Goal: Navigation & Orientation: Find specific page/section

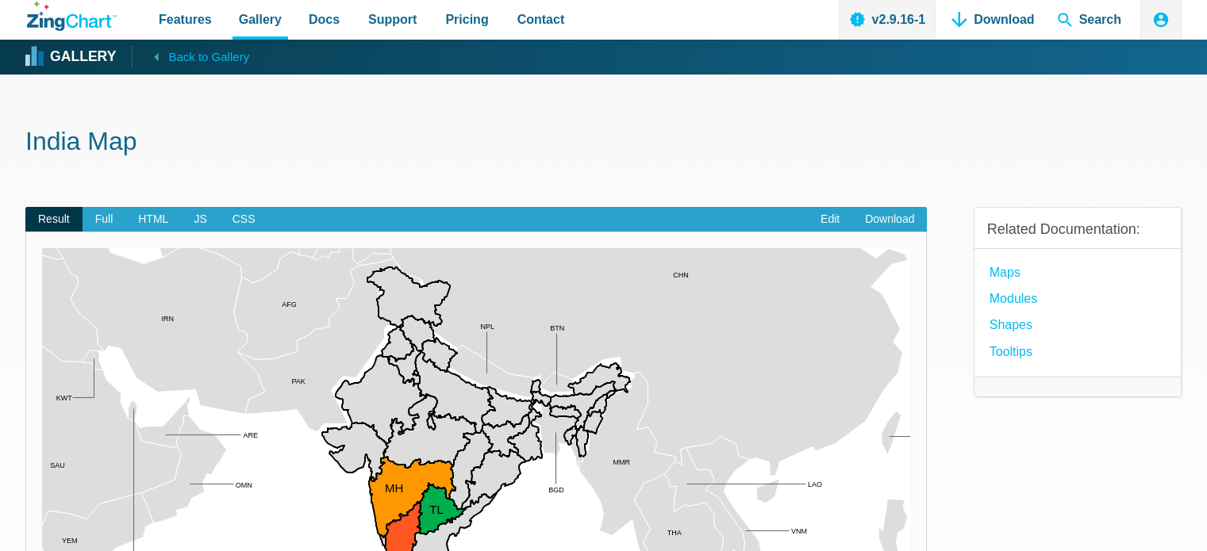
scroll to position [238, 0]
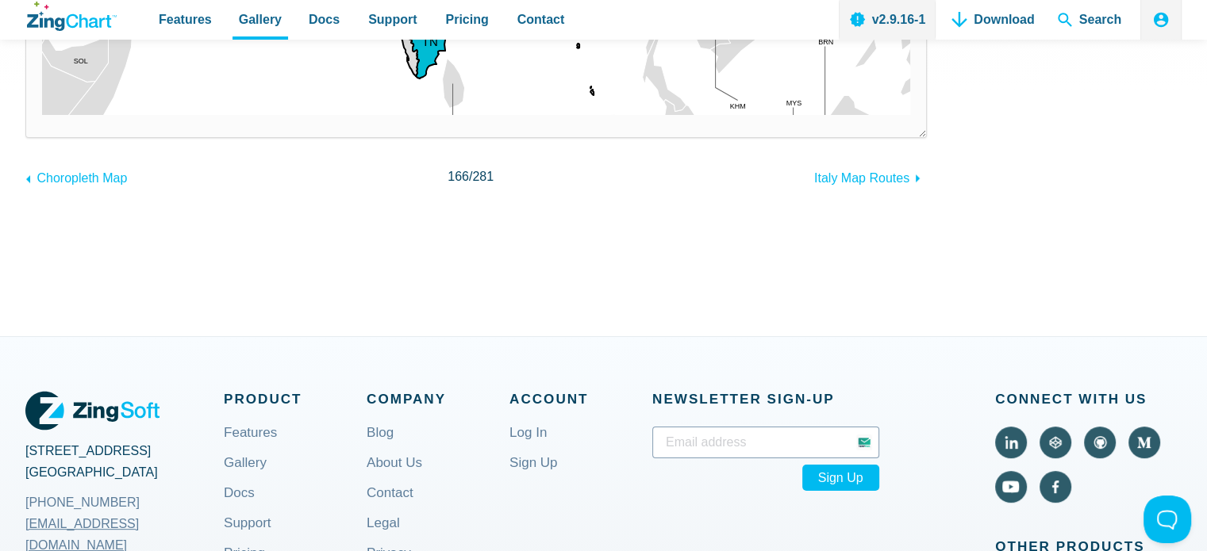
scroll to position [555, 0]
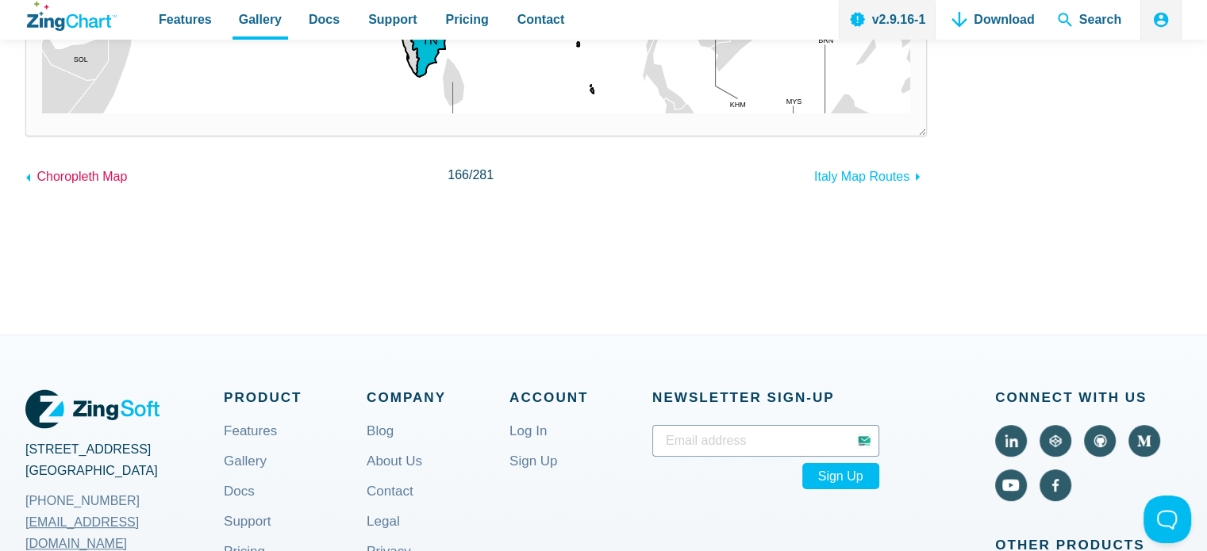
click at [74, 181] on span "Choropleth Map" at bounding box center [81, 176] width 90 height 13
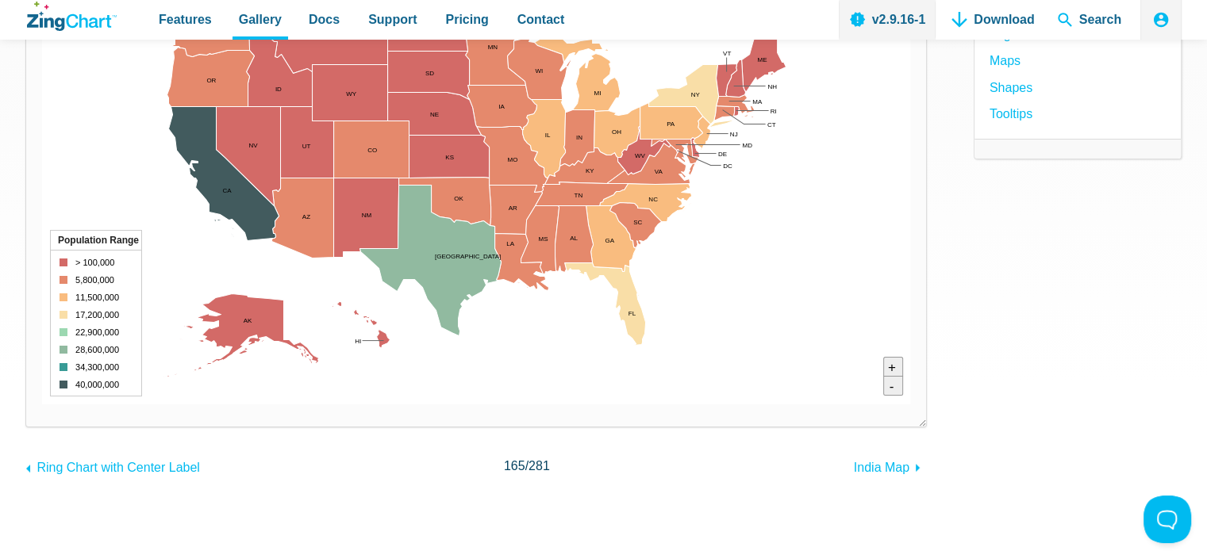
scroll to position [317, 0]
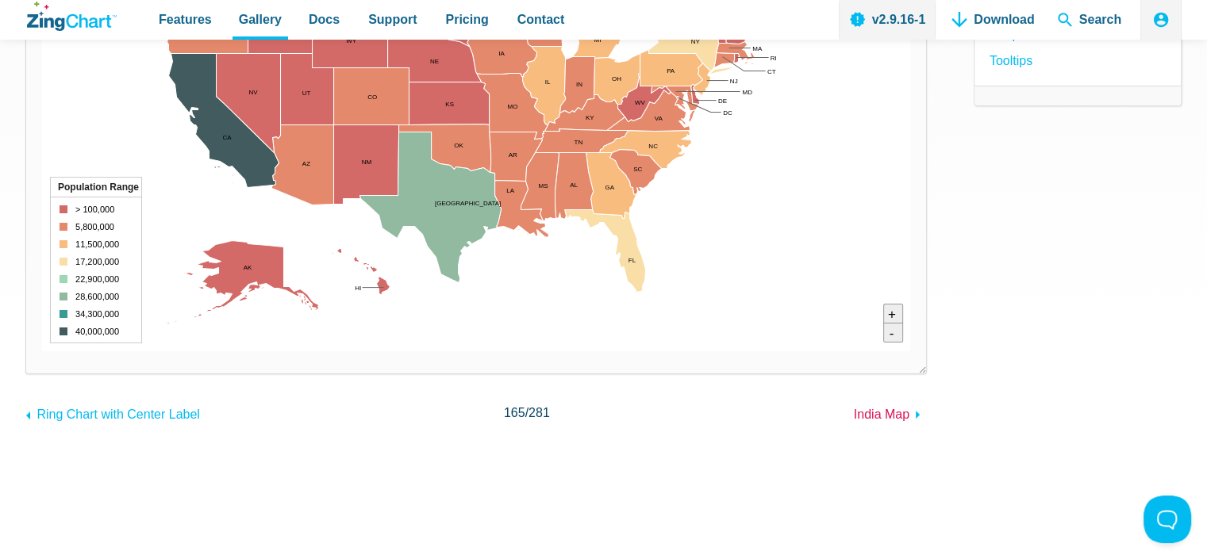
click at [858, 413] on span "India Map" at bounding box center [882, 414] width 56 height 13
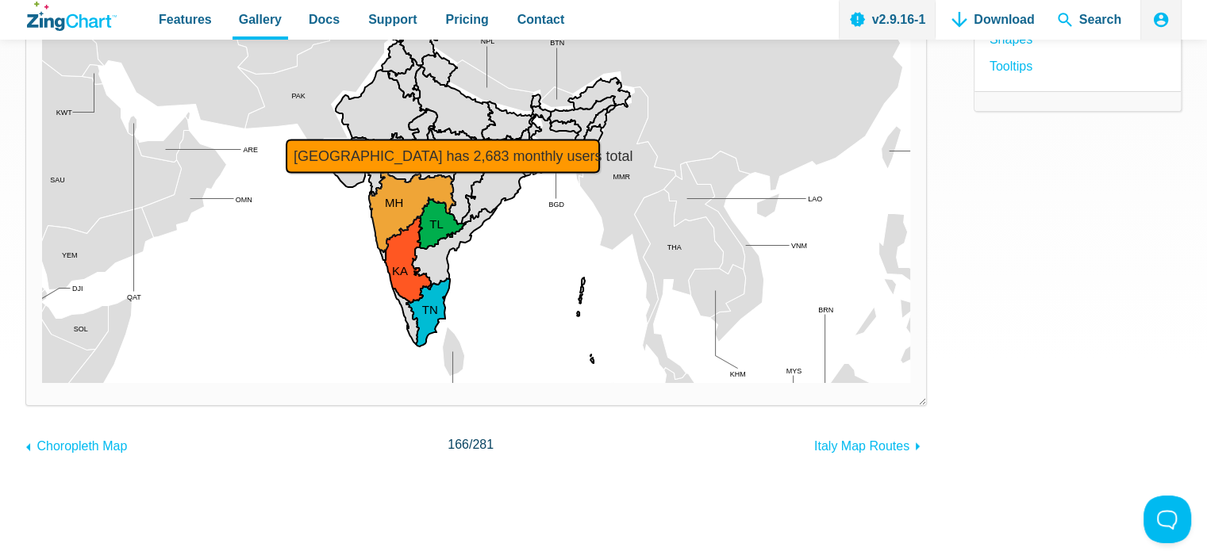
scroll to position [317, 0]
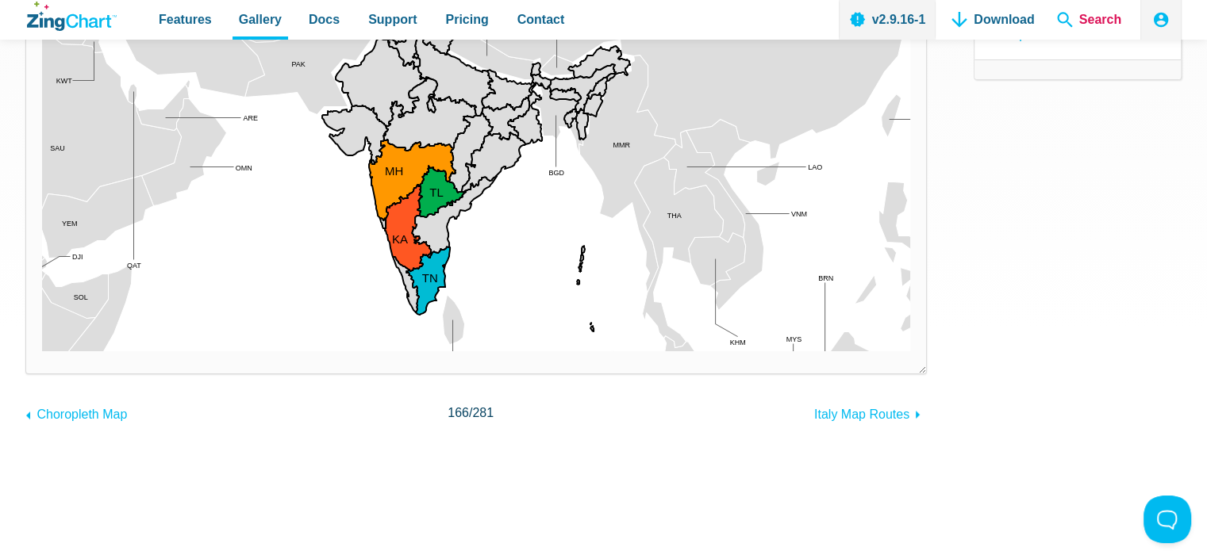
click at [1089, 18] on span "Search" at bounding box center [1089, 20] width 77 height 40
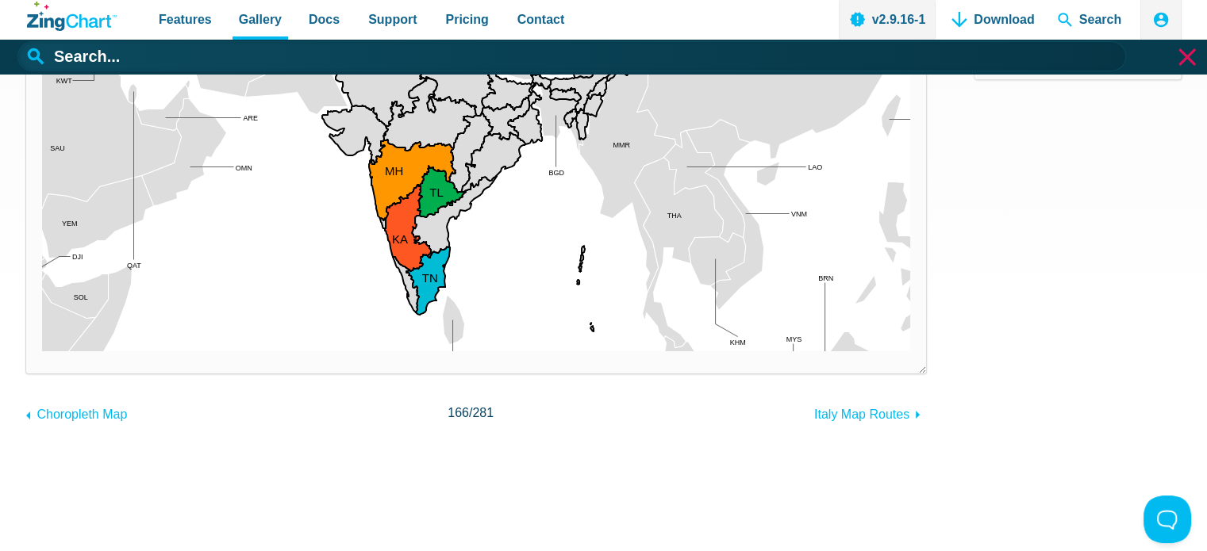
click at [1188, 58] on span "App Header" at bounding box center [1187, 56] width 40 height 17
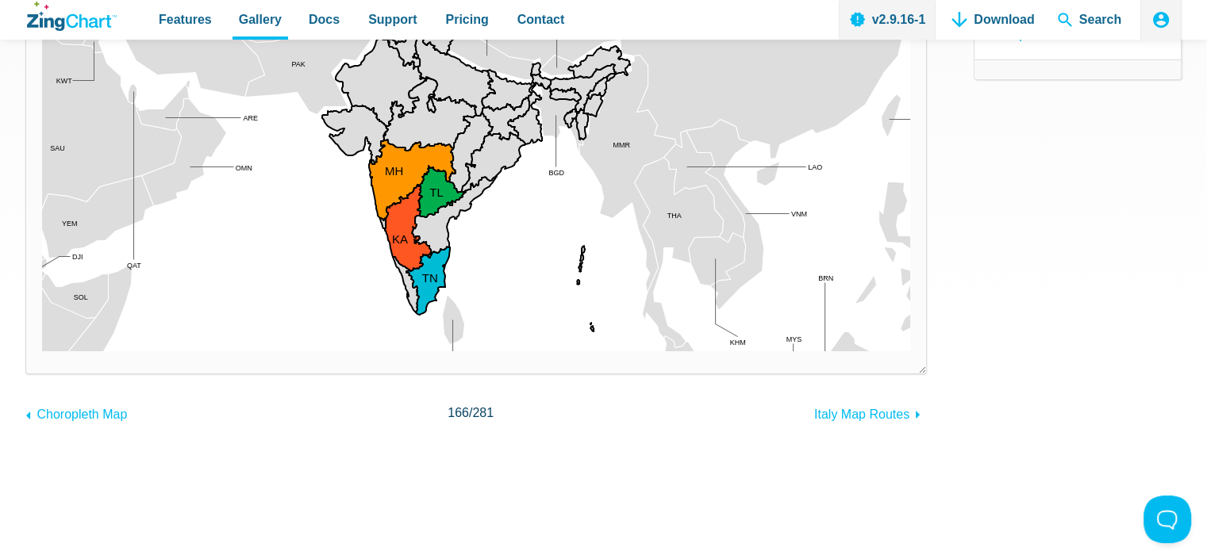
click at [1169, 13] on icon "App Header" at bounding box center [1160, 19] width 19 height 19
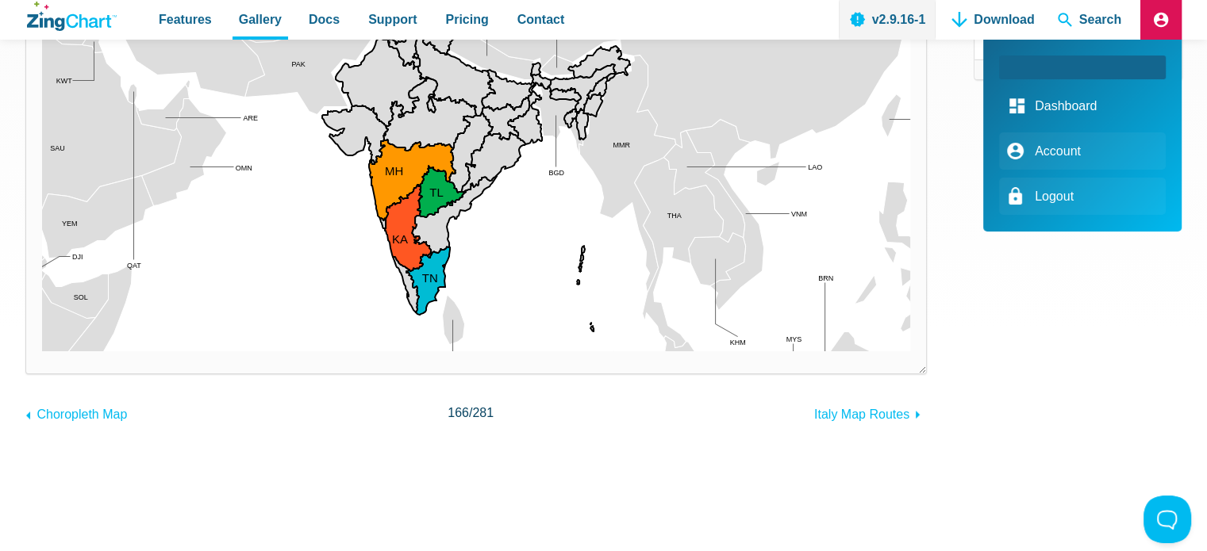
click at [1076, 105] on link "Dashboard" at bounding box center [1082, 105] width 167 height 37
